Goal: Answer question/provide support: Share knowledge or assist other users

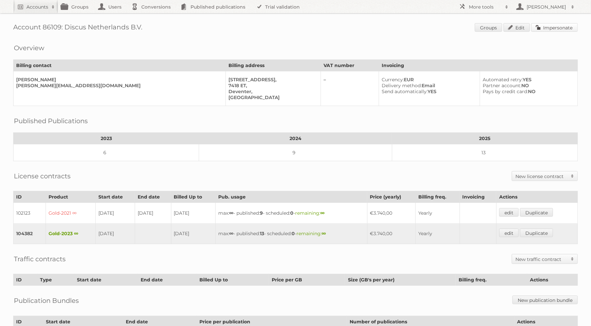
click at [554, 31] on link "Impersonate" at bounding box center [554, 27] width 47 height 9
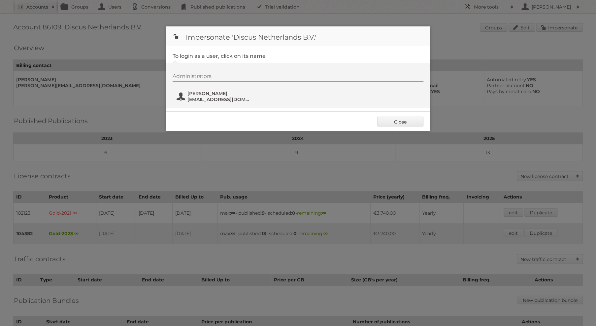
click at [189, 97] on span "armin@discus.nl" at bounding box center [219, 99] width 64 height 6
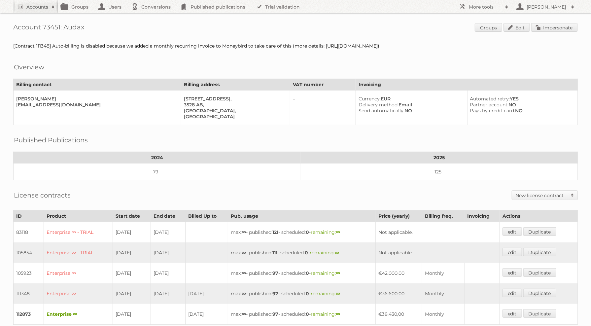
click at [564, 20] on div "Account 73451: Audax Groups Edit Impersonate [Contract 111348] Auto-billing is …" at bounding box center [295, 241] width 591 height 483
click at [550, 27] on link "Impersonate" at bounding box center [554, 27] width 47 height 9
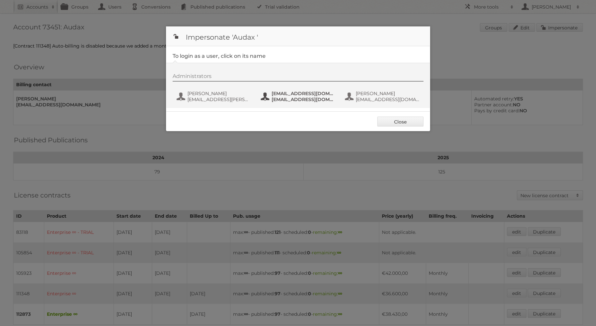
click at [318, 93] on span "[EMAIL_ADDRESS][DOMAIN_NAME]" at bounding box center [304, 93] width 64 height 6
